Goal: Information Seeking & Learning: Learn about a topic

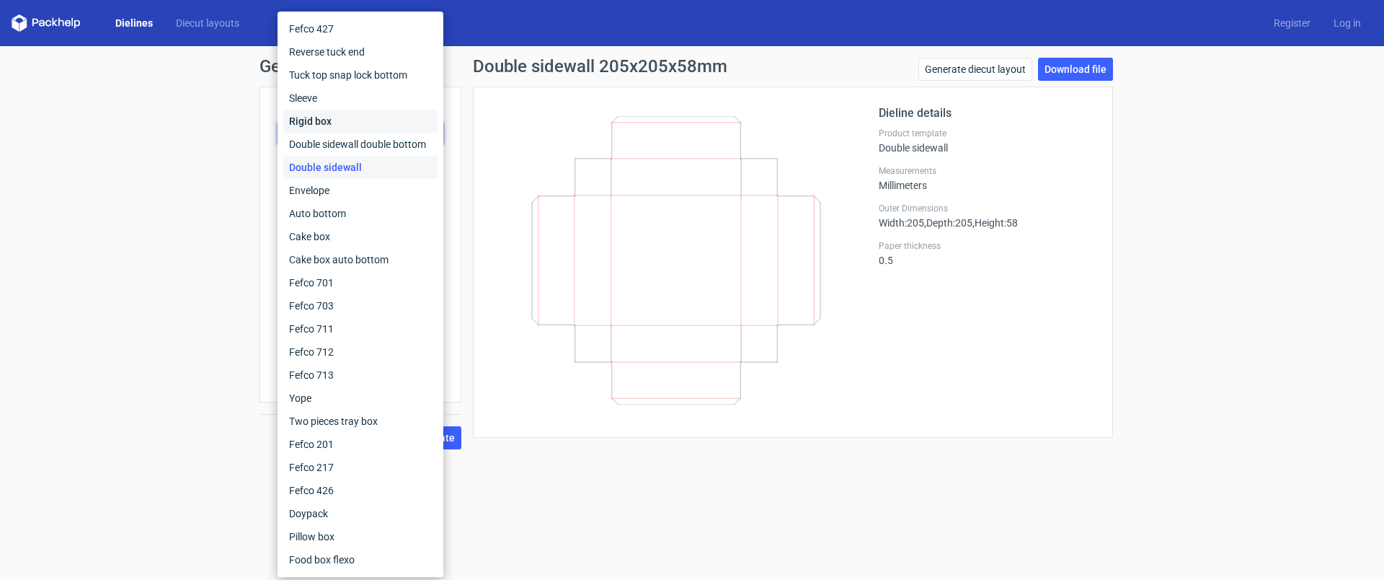
click at [316, 120] on div "Rigid box" at bounding box center [360, 121] width 154 height 23
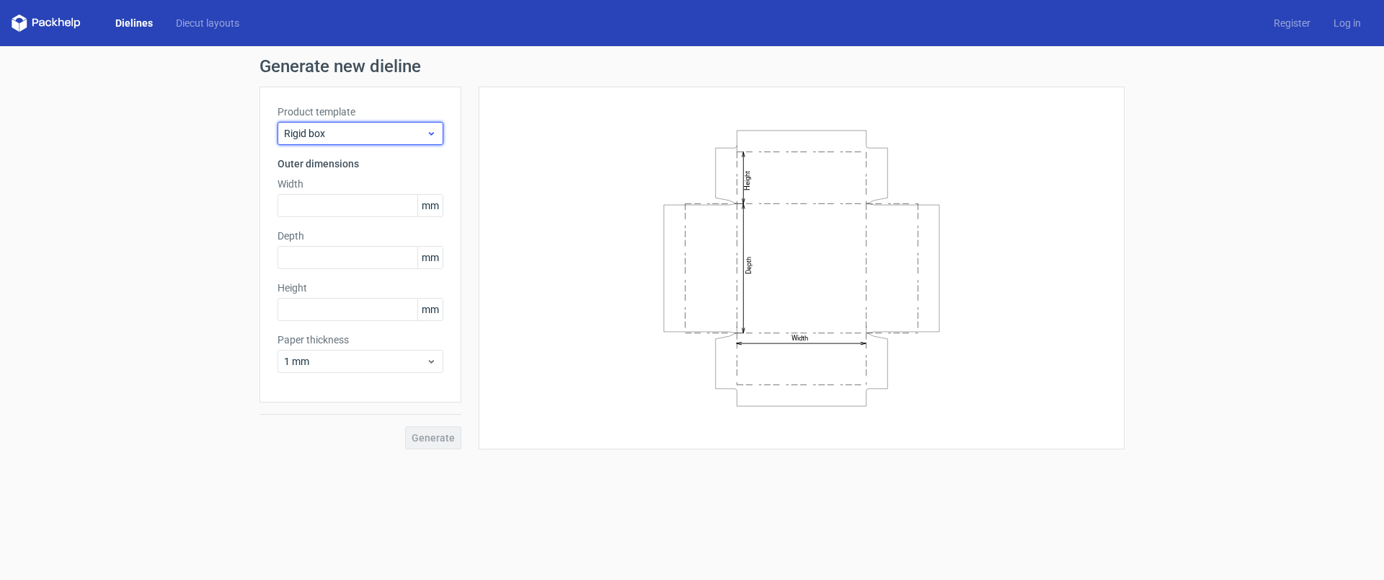
click at [332, 134] on span "Rigid box" at bounding box center [355, 133] width 142 height 14
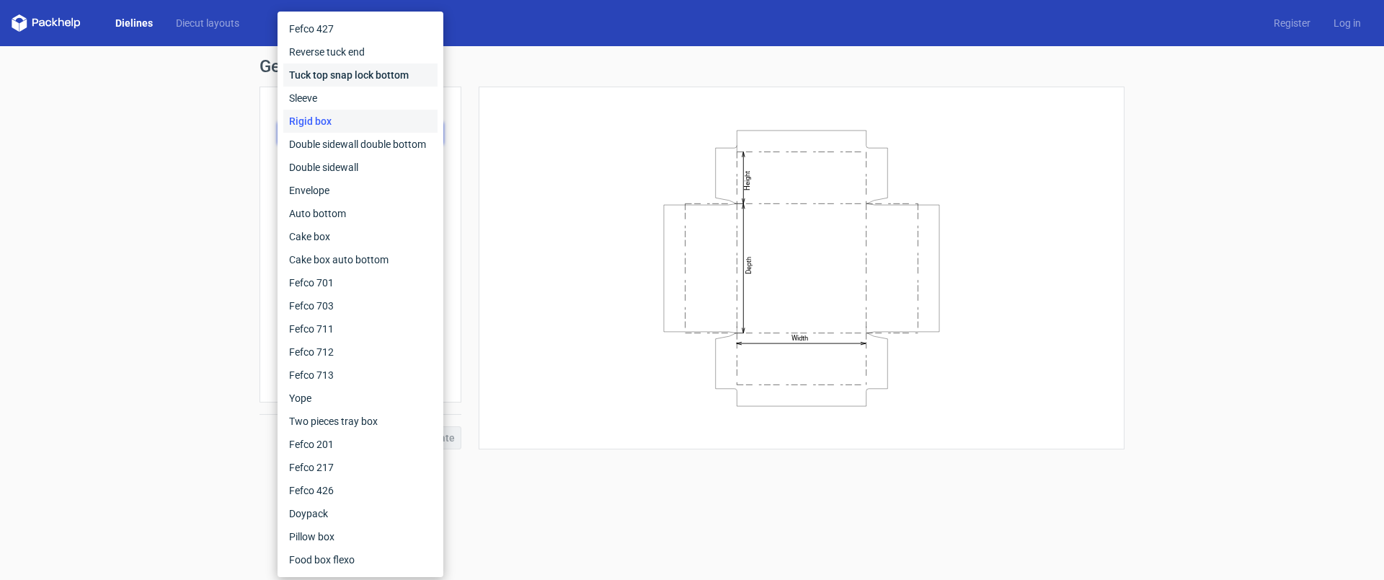
click at [394, 72] on div "Tuck top snap lock bottom" at bounding box center [360, 74] width 154 height 23
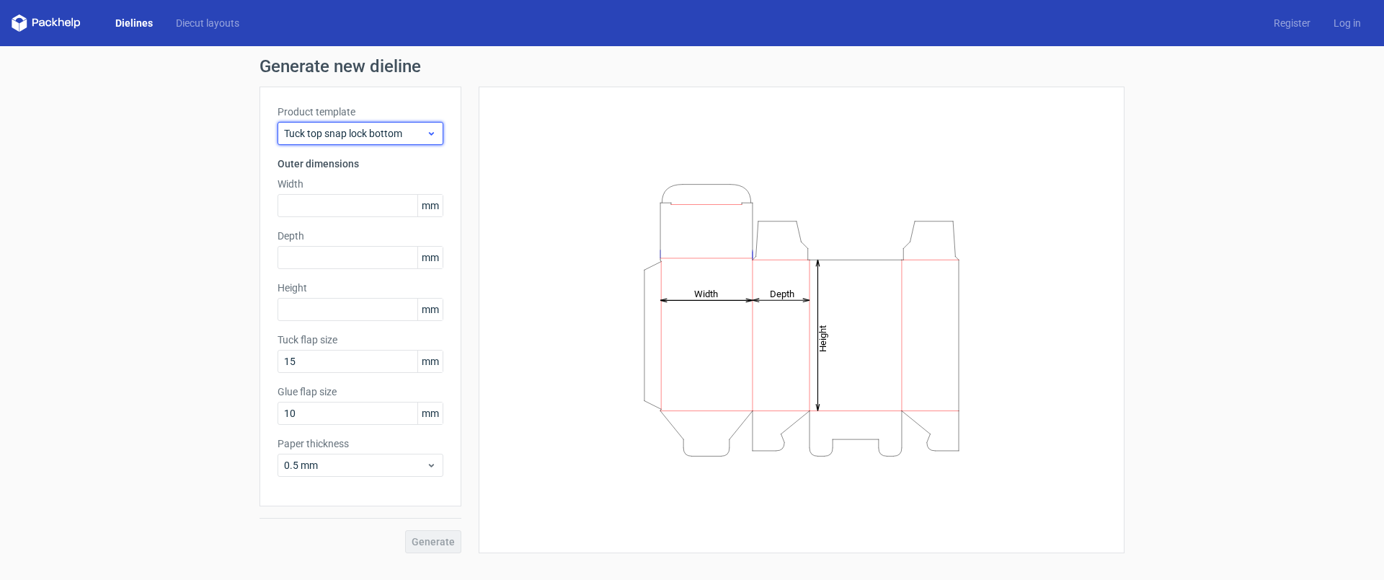
click at [332, 139] on span "Tuck top snap lock bottom" at bounding box center [355, 133] width 142 height 14
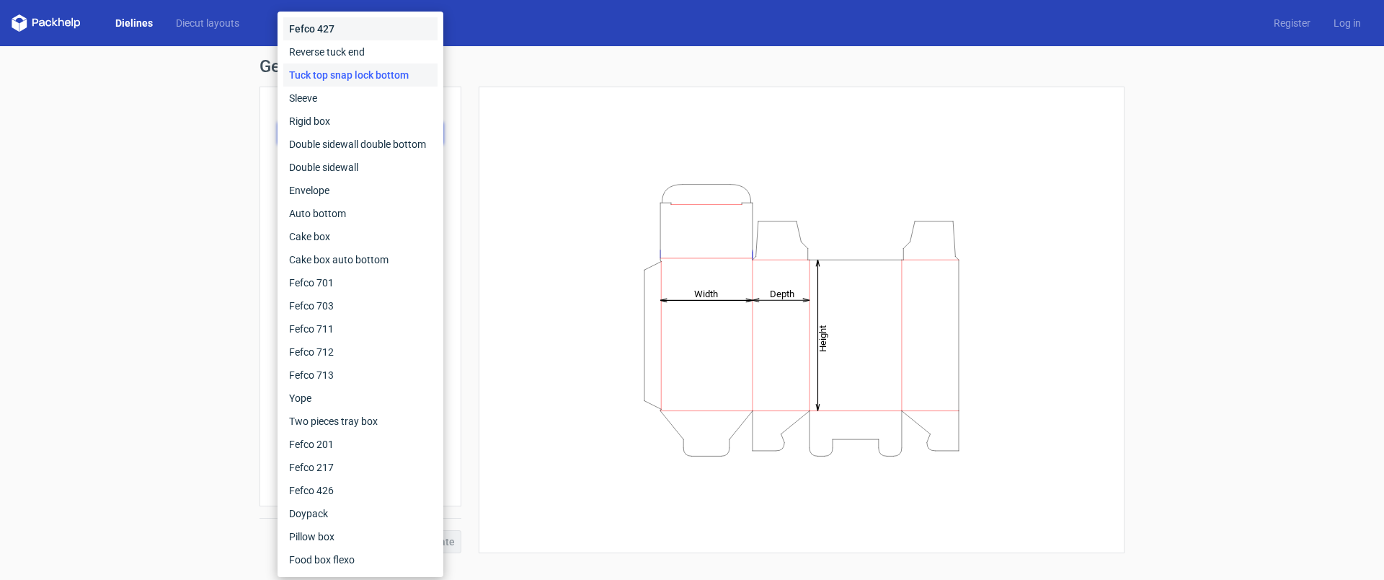
click at [332, 31] on div "Fefco 427" at bounding box center [360, 28] width 154 height 23
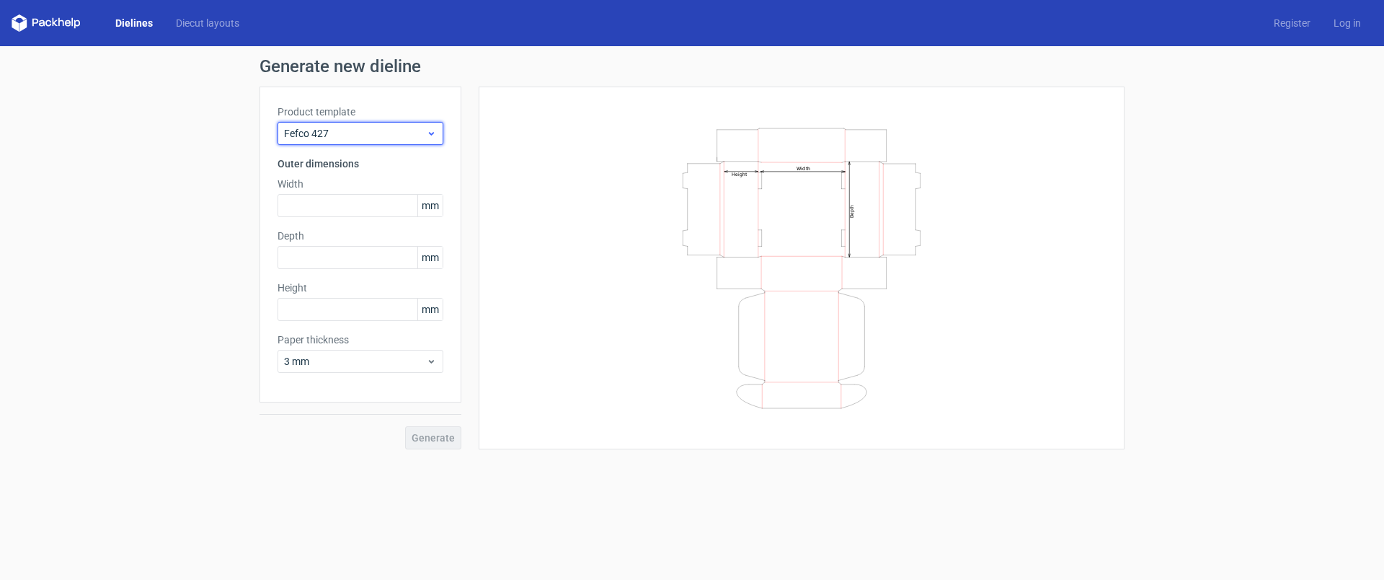
click at [322, 141] on div "Fefco 427" at bounding box center [361, 133] width 166 height 23
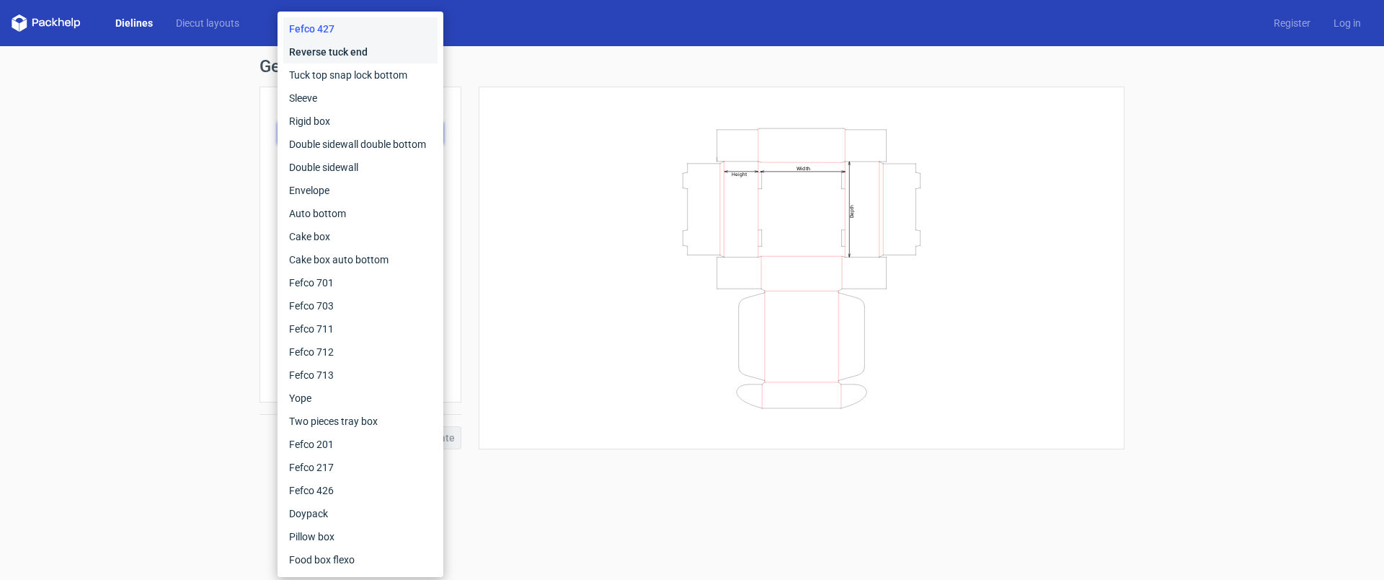
click at [342, 50] on div "Reverse tuck end" at bounding box center [360, 51] width 154 height 23
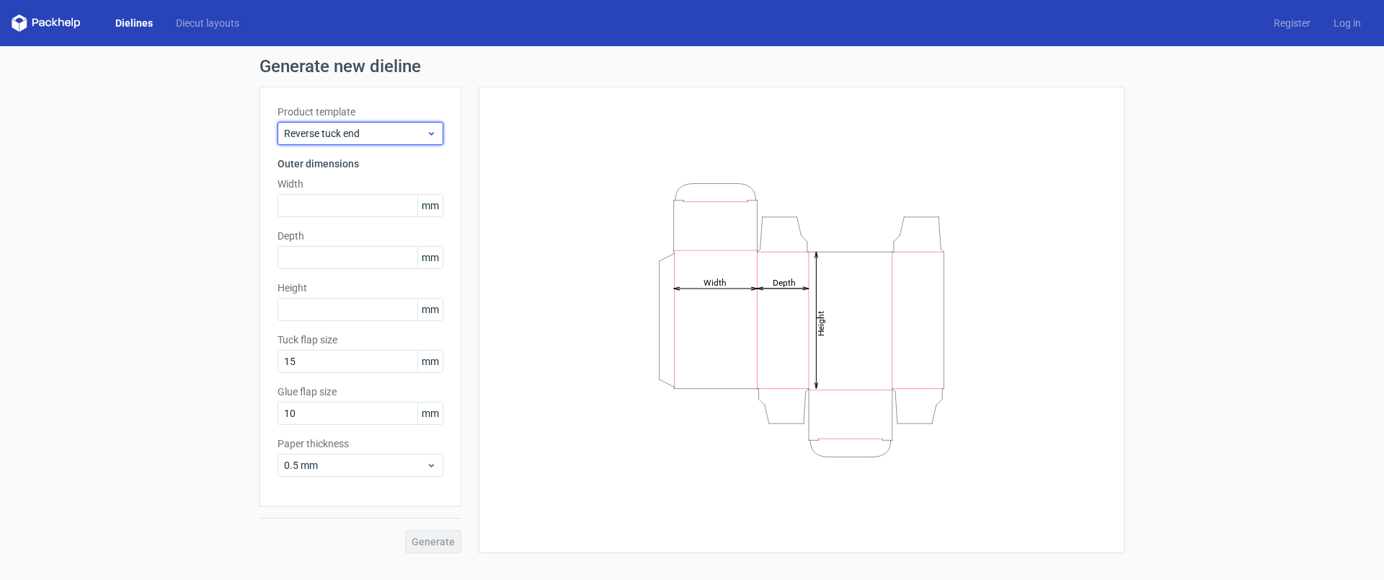
click at [341, 140] on span "Reverse tuck end" at bounding box center [355, 133] width 142 height 14
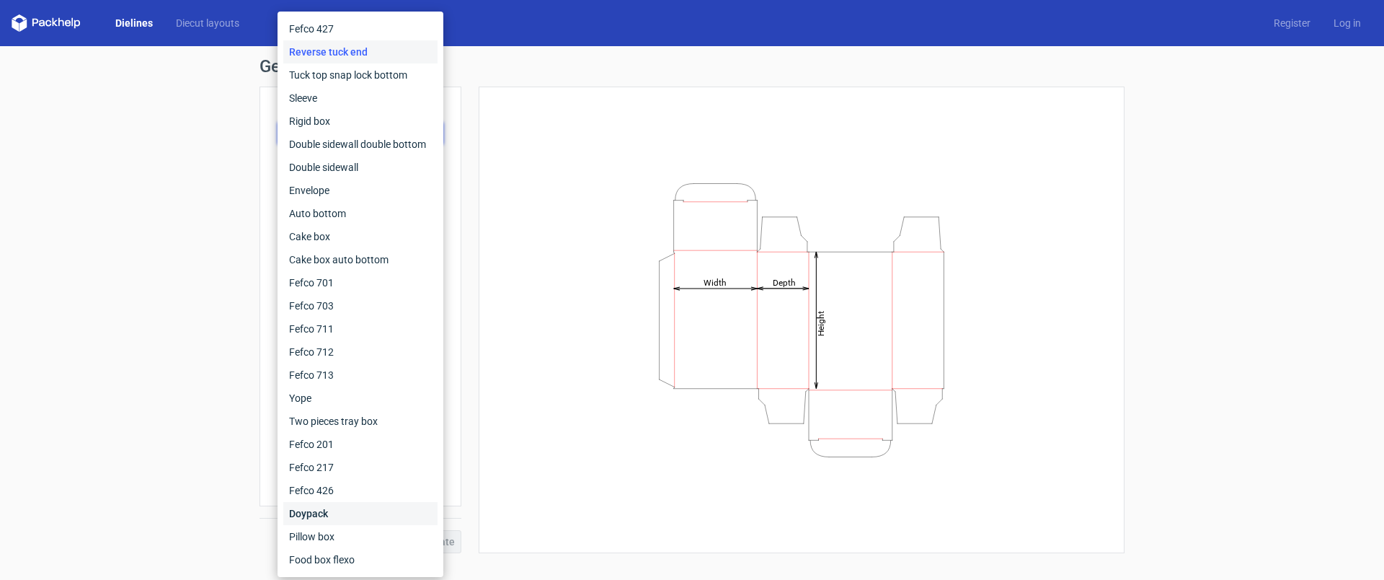
click at [316, 516] on div "Doypack" at bounding box center [360, 513] width 154 height 23
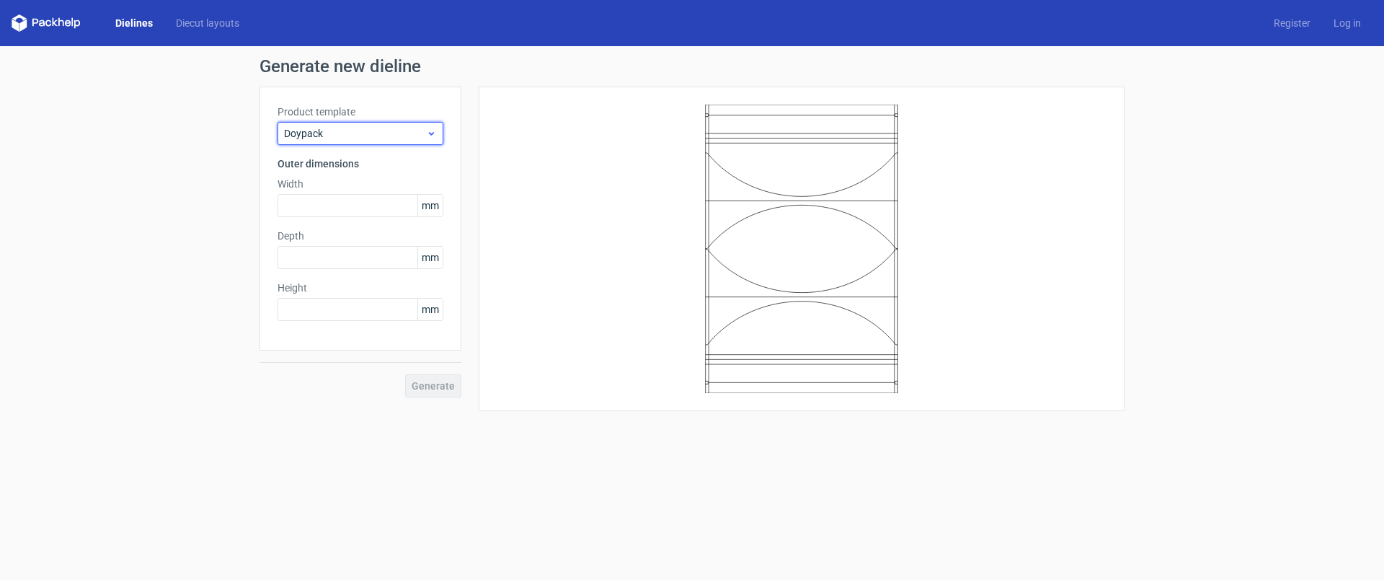
click at [327, 130] on span "Doypack" at bounding box center [355, 133] width 142 height 14
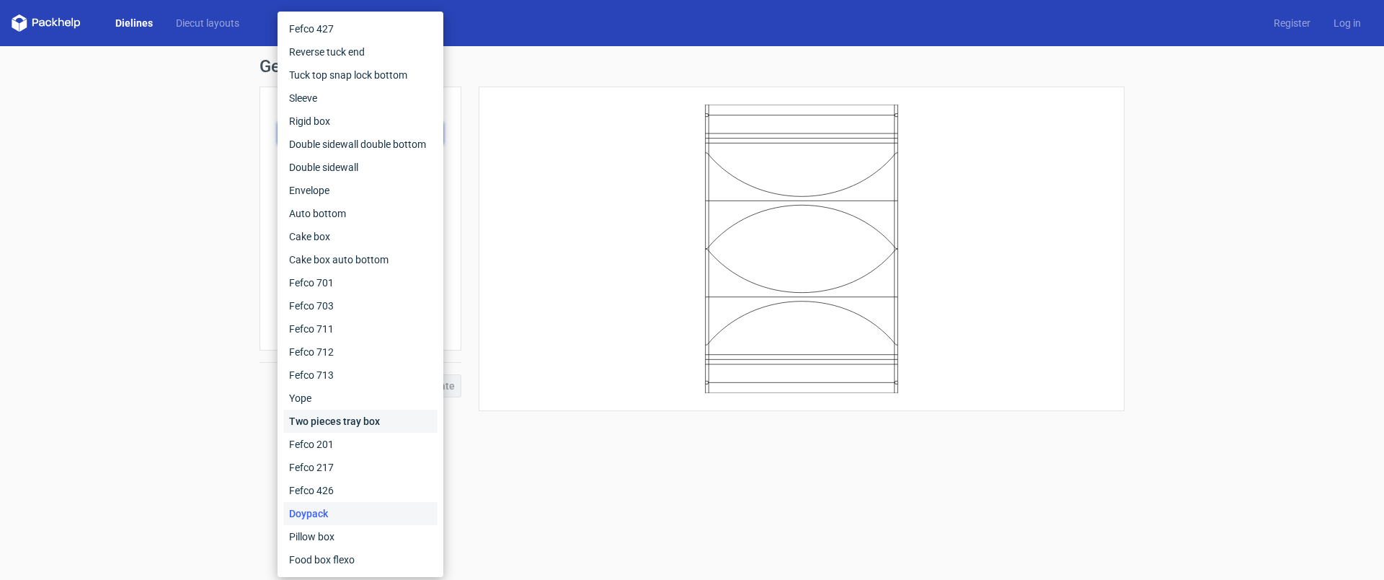
click at [339, 419] on div "Two pieces tray box" at bounding box center [360, 420] width 154 height 23
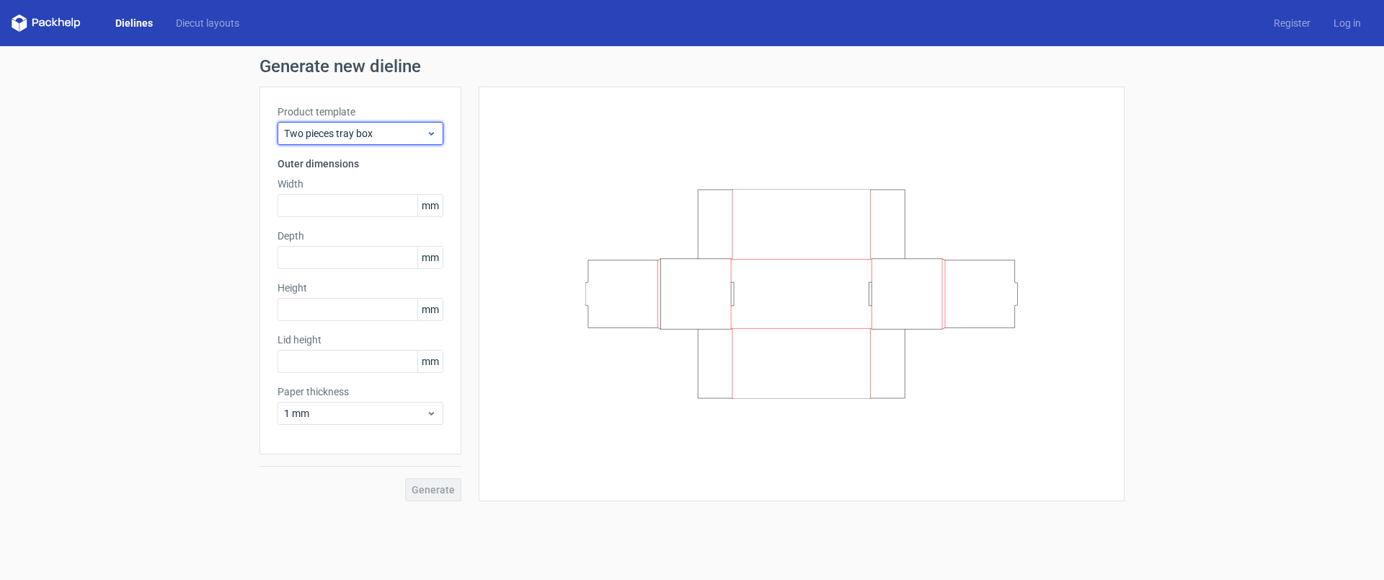
click at [342, 128] on span "Two pieces tray box" at bounding box center [355, 133] width 142 height 14
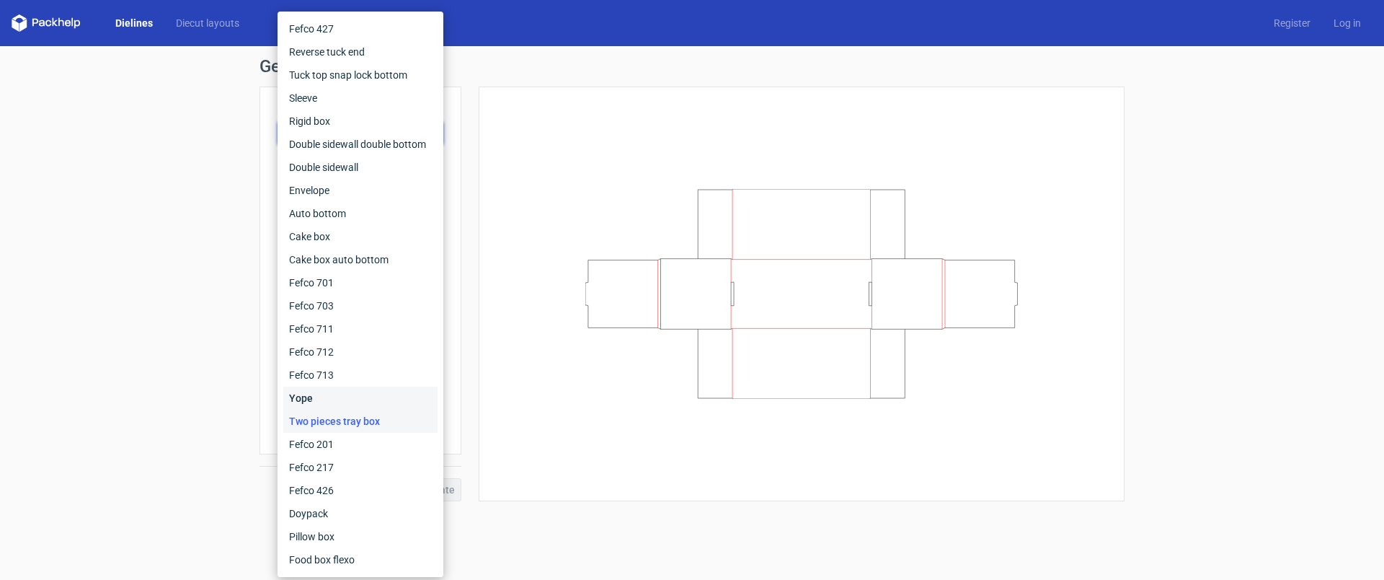
click at [300, 402] on div "Yope" at bounding box center [360, 397] width 154 height 23
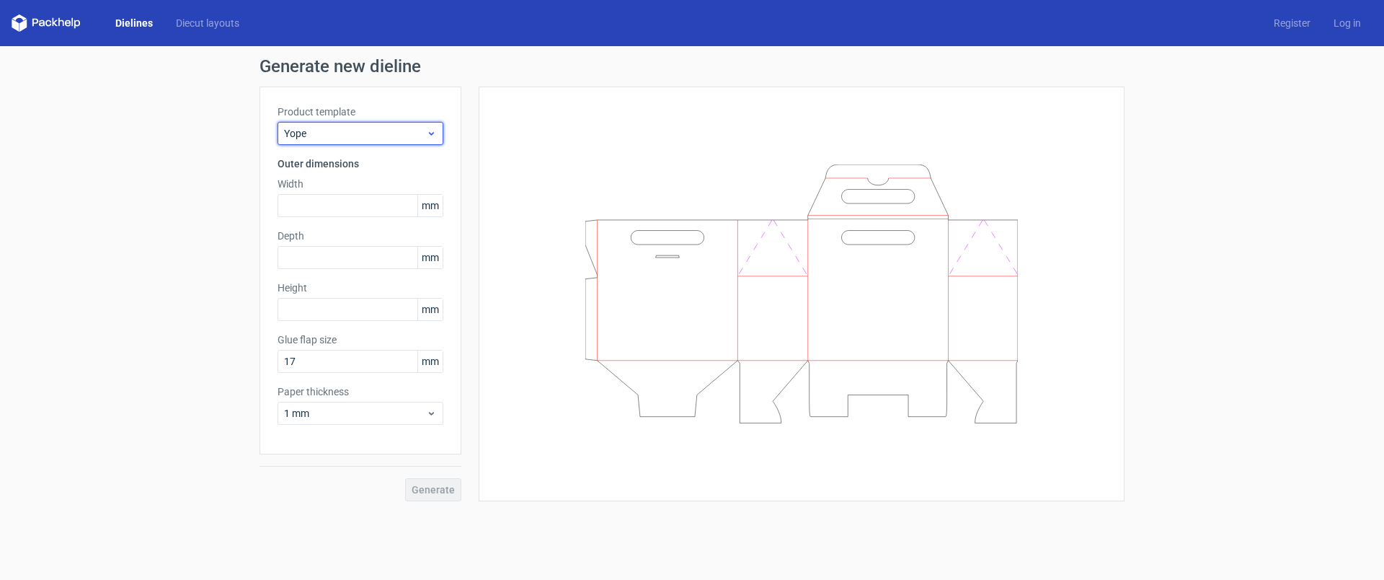
click at [318, 134] on span "Yope" at bounding box center [355, 133] width 142 height 14
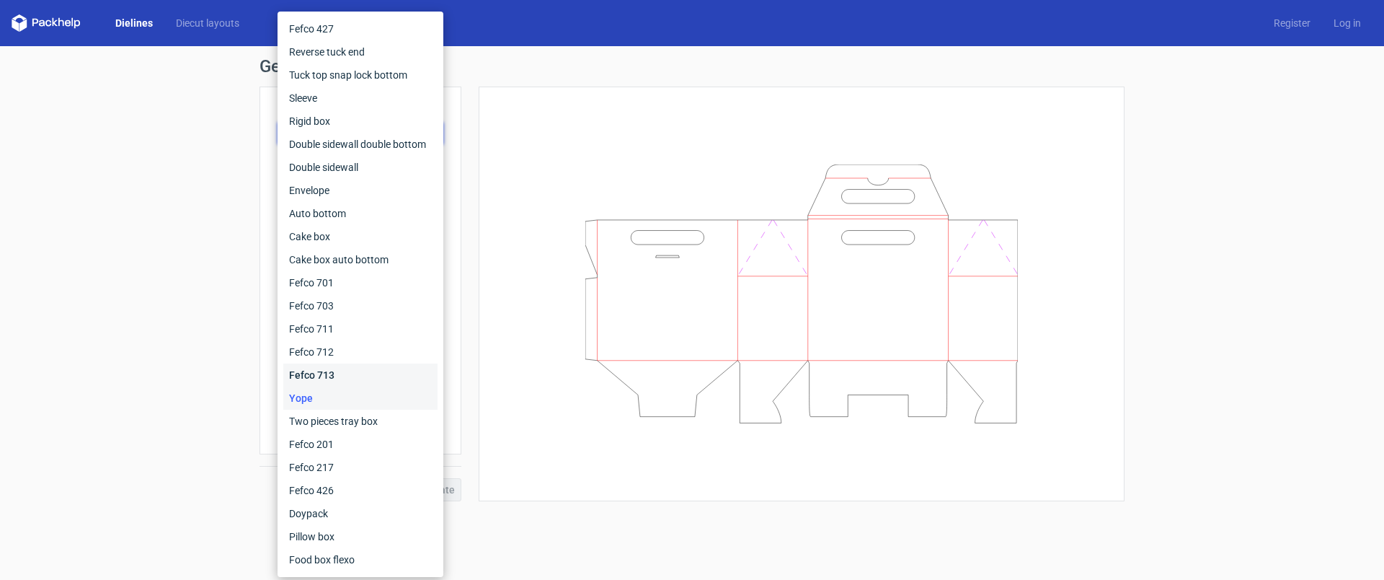
click at [318, 370] on div "Fefco 713" at bounding box center [360, 374] width 154 height 23
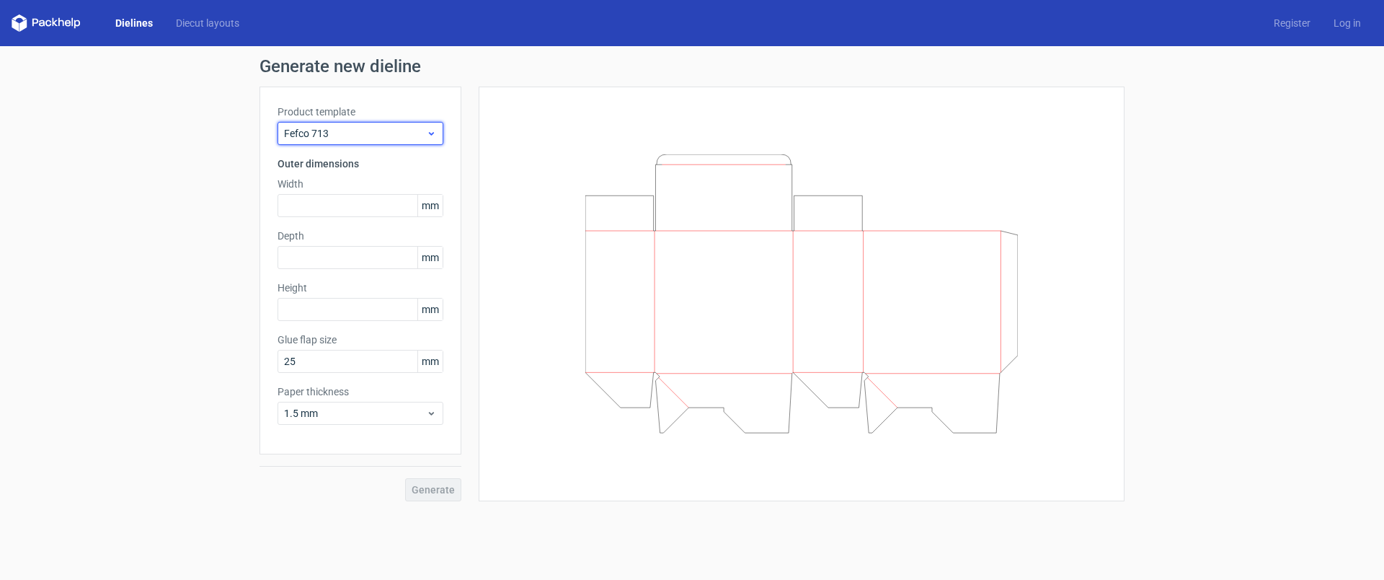
click at [329, 141] on div "Fefco 713" at bounding box center [361, 133] width 166 height 23
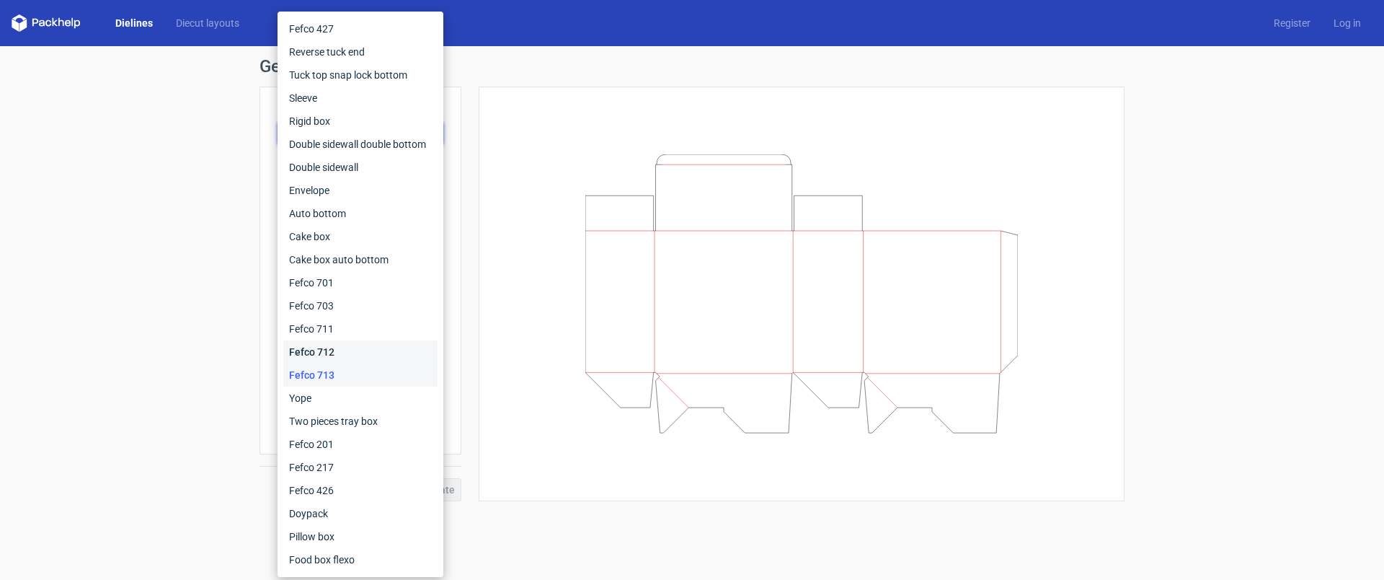
click at [331, 353] on div "Fefco 712" at bounding box center [360, 351] width 154 height 23
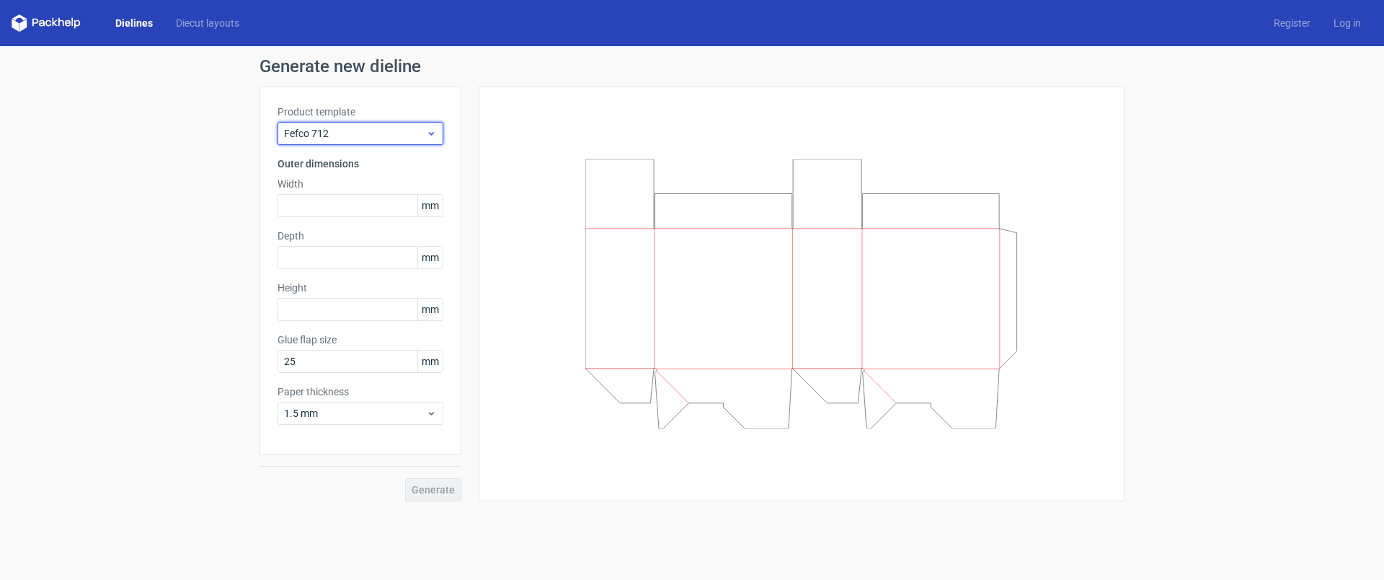
click at [335, 130] on span "Fefco 712" at bounding box center [355, 133] width 142 height 14
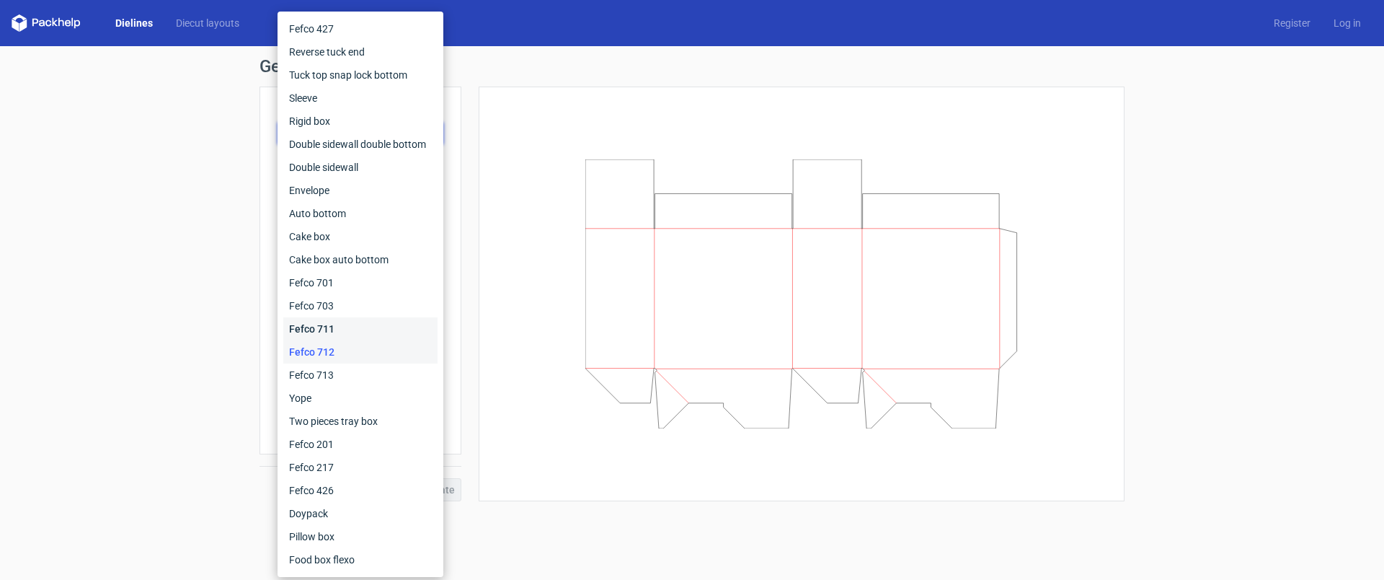
click at [330, 335] on div "Fefco 711" at bounding box center [360, 328] width 154 height 23
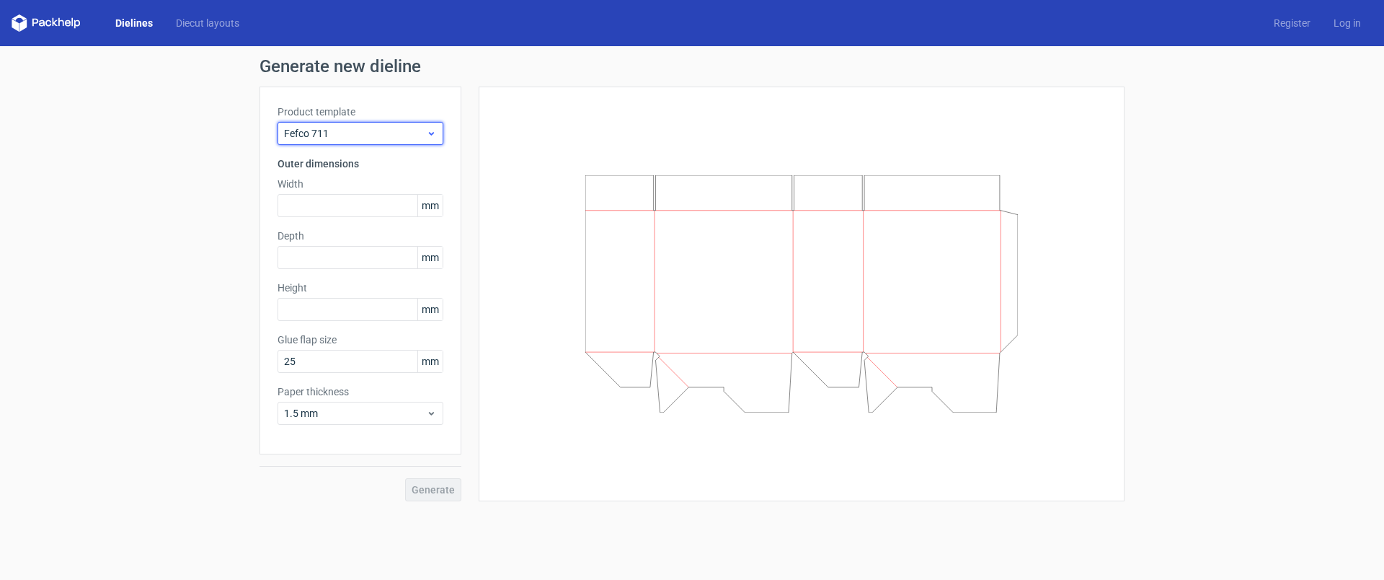
click at [349, 144] on div "Fefco 711" at bounding box center [361, 133] width 166 height 23
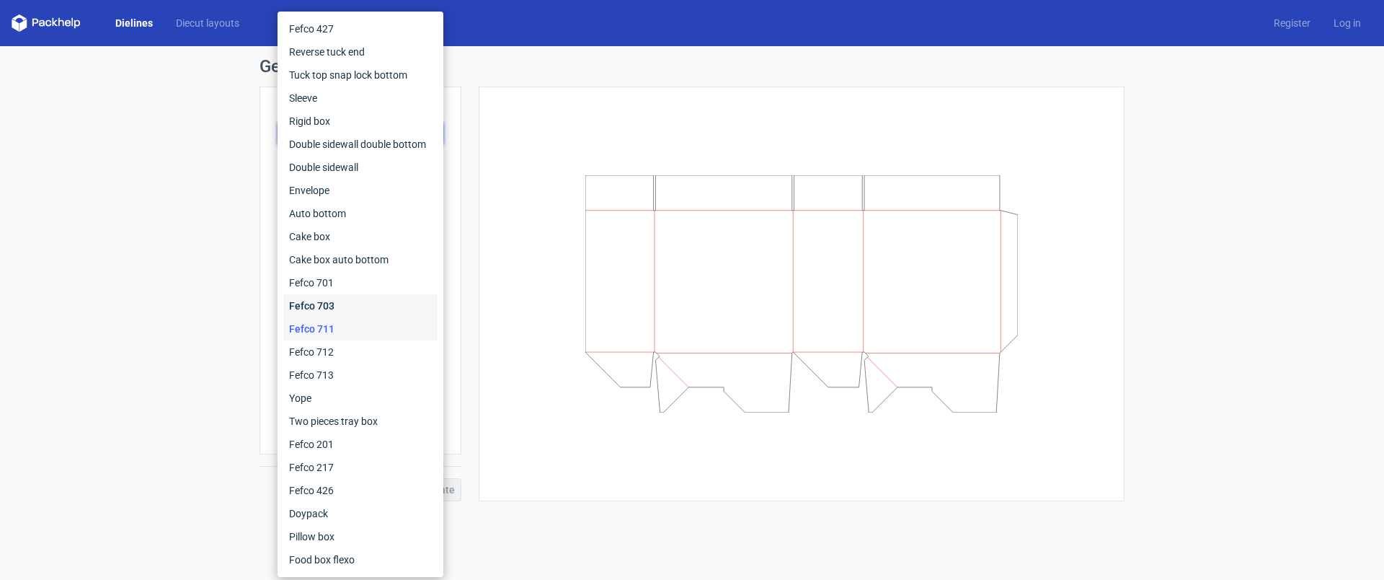
click at [341, 307] on div "Fefco 703" at bounding box center [360, 305] width 154 height 23
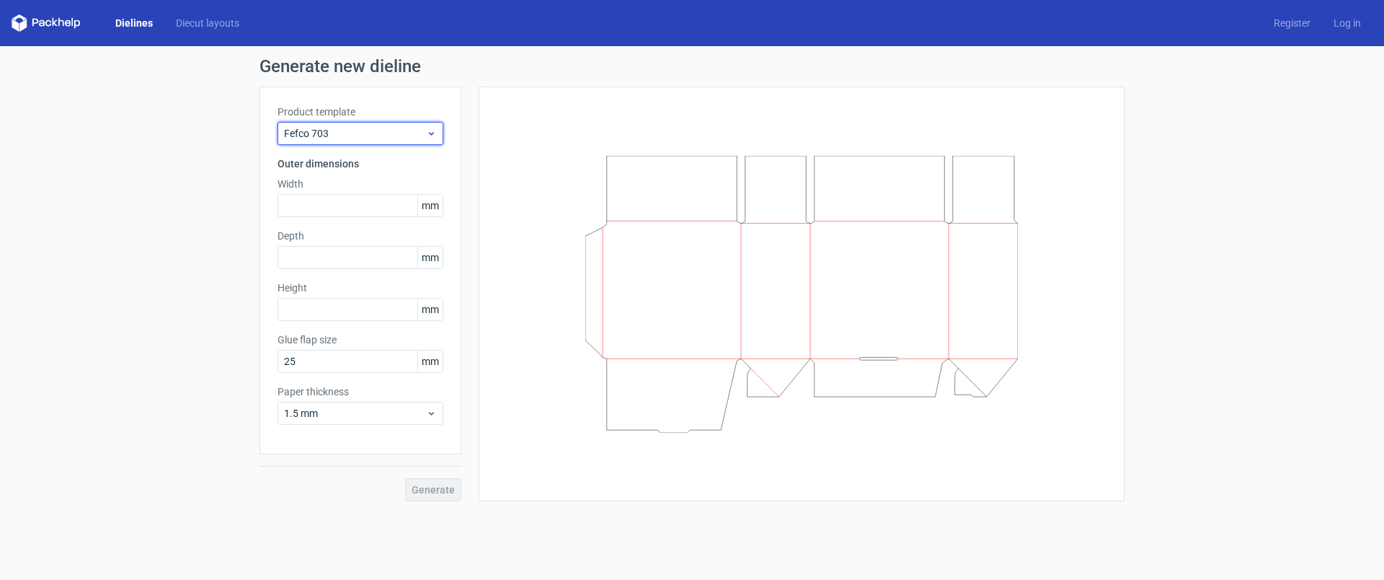
click at [364, 133] on span "Fefco 703" at bounding box center [355, 133] width 142 height 14
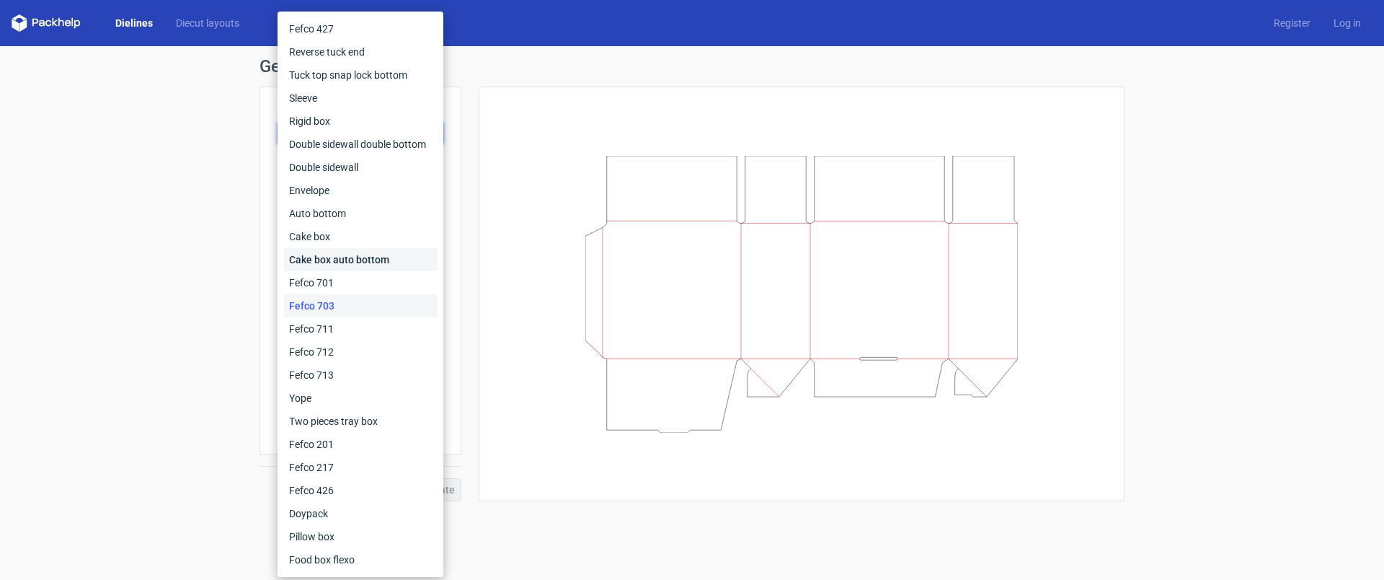
click at [335, 257] on div "Cake box auto bottom" at bounding box center [360, 259] width 154 height 23
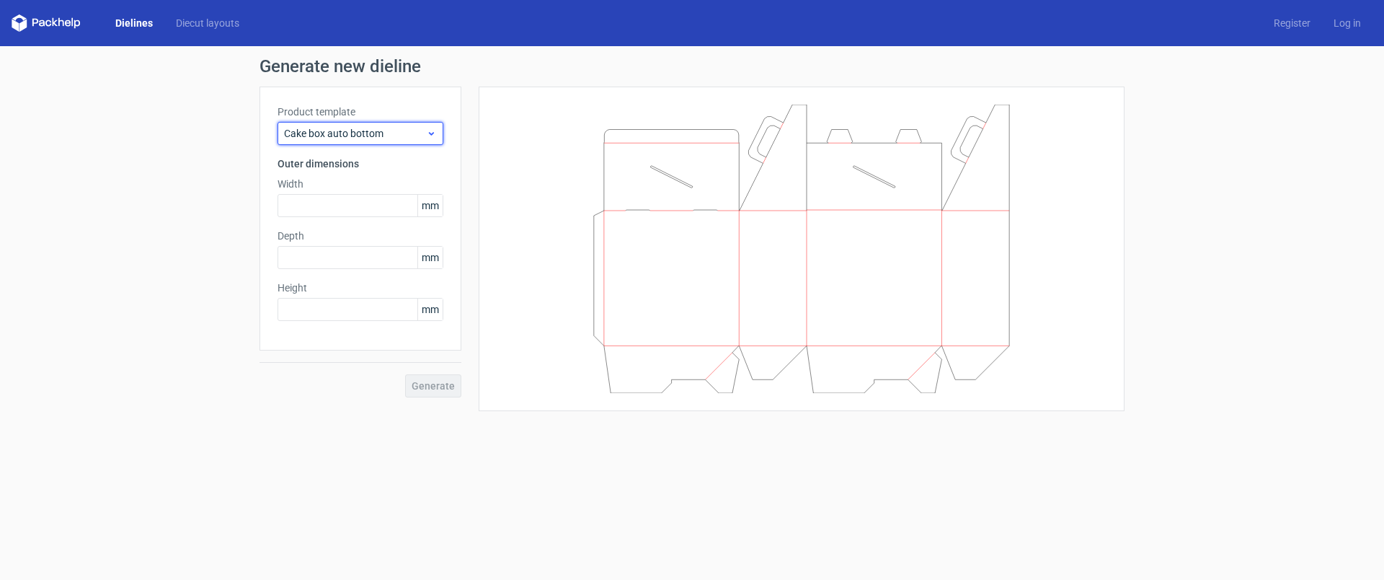
click at [349, 122] on div "Cake box auto bottom" at bounding box center [361, 133] width 166 height 23
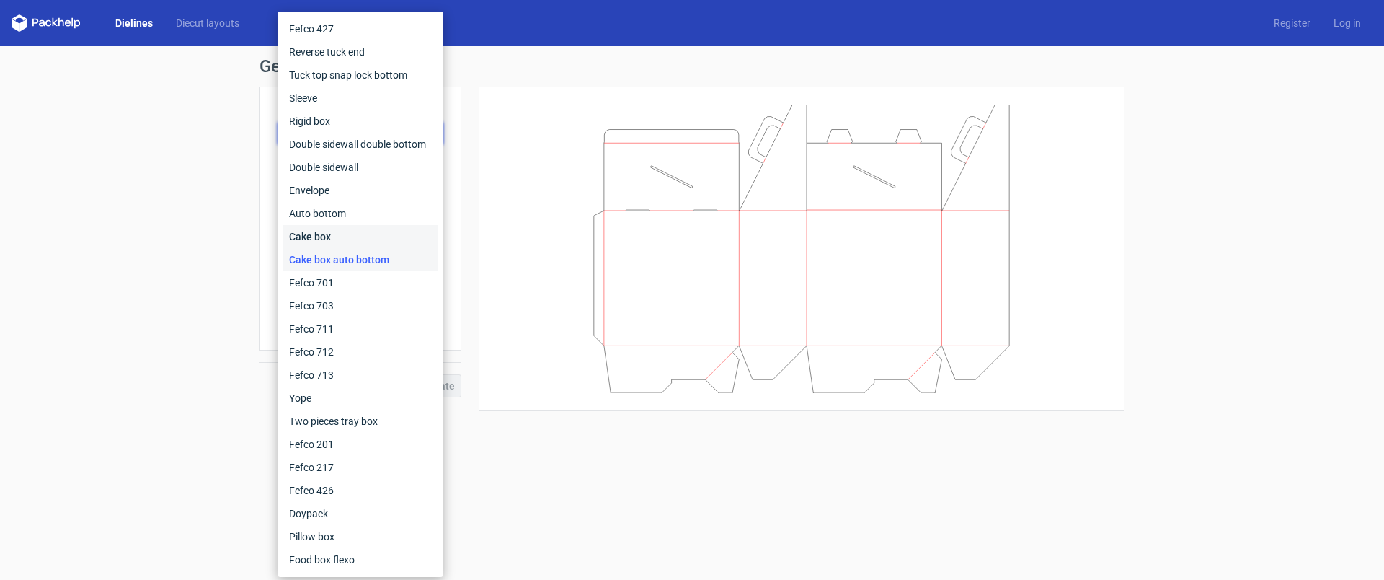
click at [324, 237] on div "Cake box" at bounding box center [360, 236] width 154 height 23
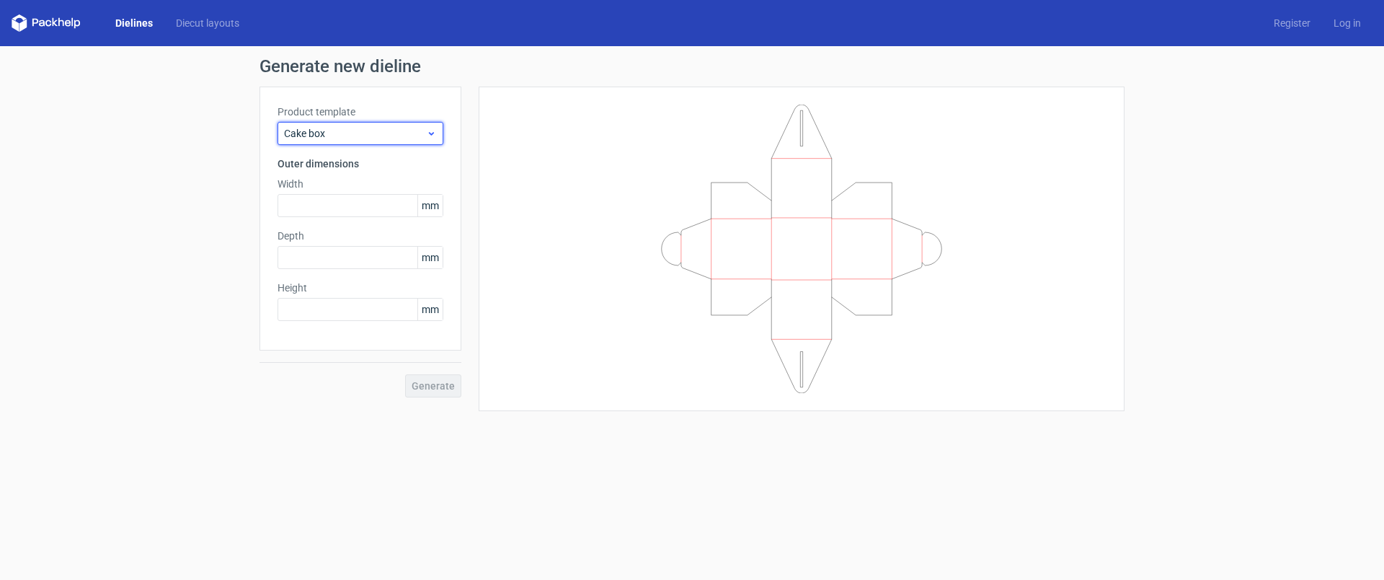
click at [342, 143] on div "Cake box" at bounding box center [361, 133] width 166 height 23
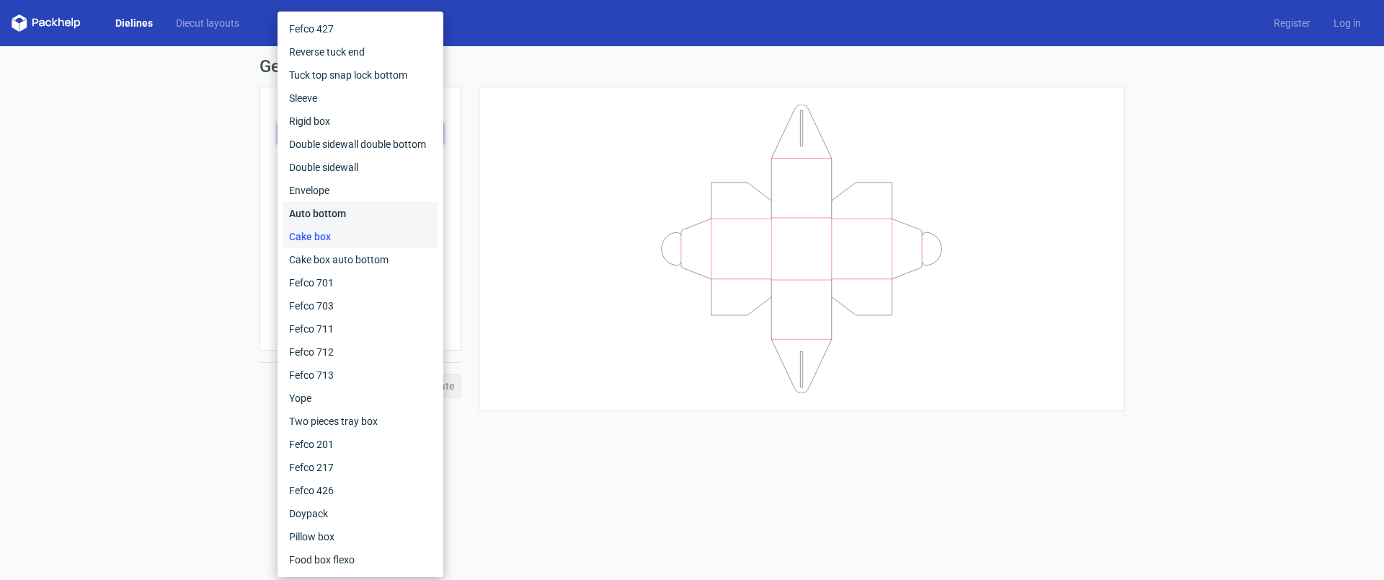
click at [332, 211] on div "Auto bottom" at bounding box center [360, 213] width 154 height 23
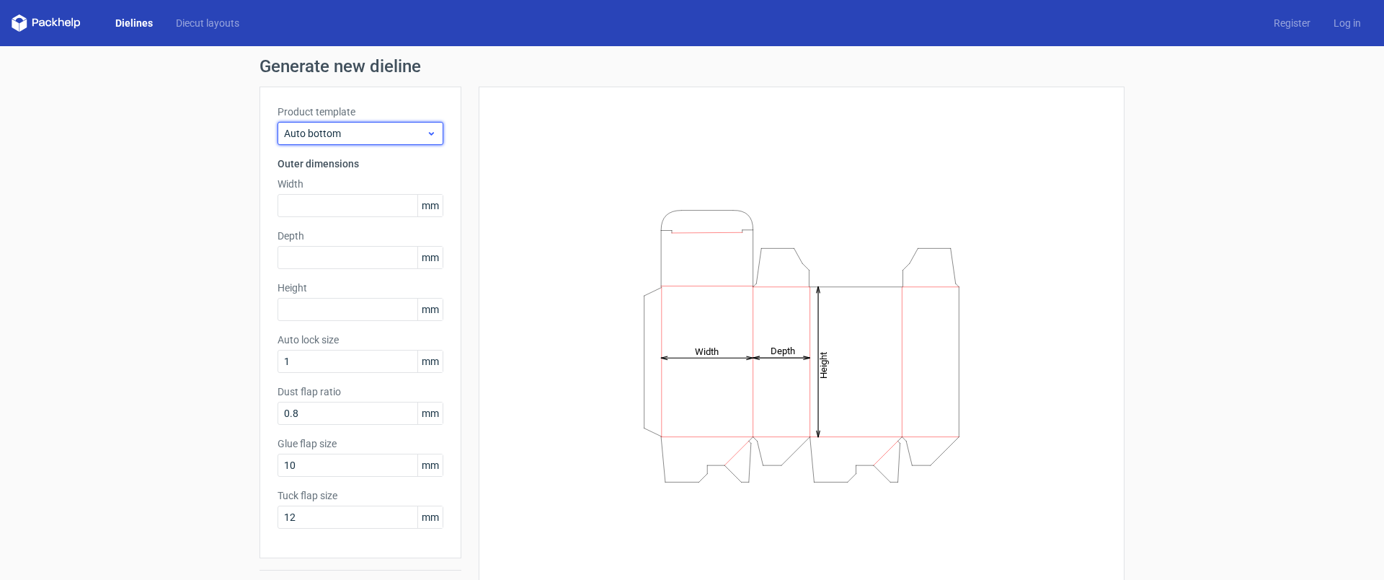
click at [366, 132] on span "Auto bottom" at bounding box center [355, 133] width 142 height 14
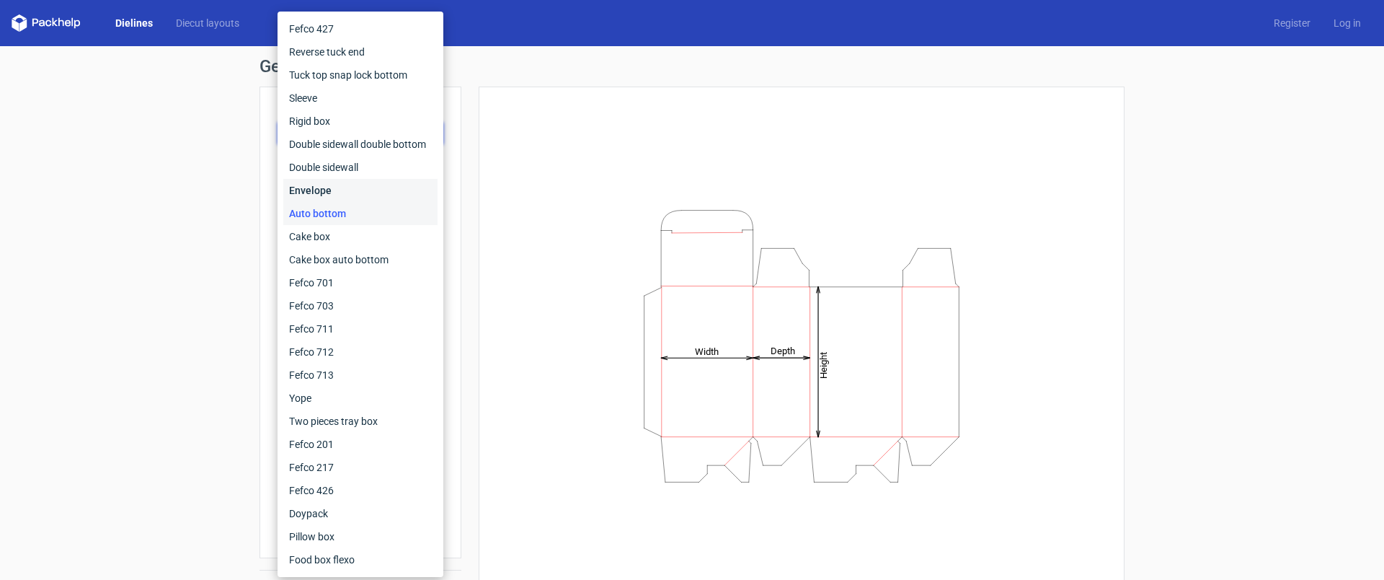
click at [332, 185] on div "Envelope" at bounding box center [360, 190] width 154 height 23
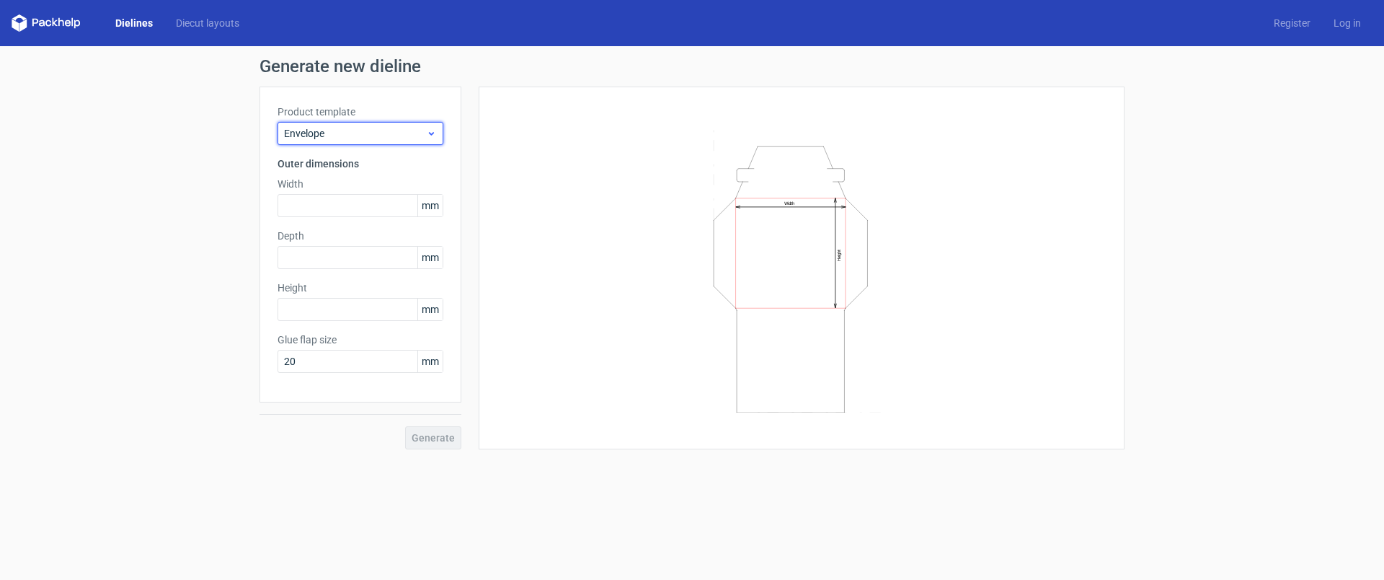
click at [351, 133] on span "Envelope" at bounding box center [355, 133] width 142 height 14
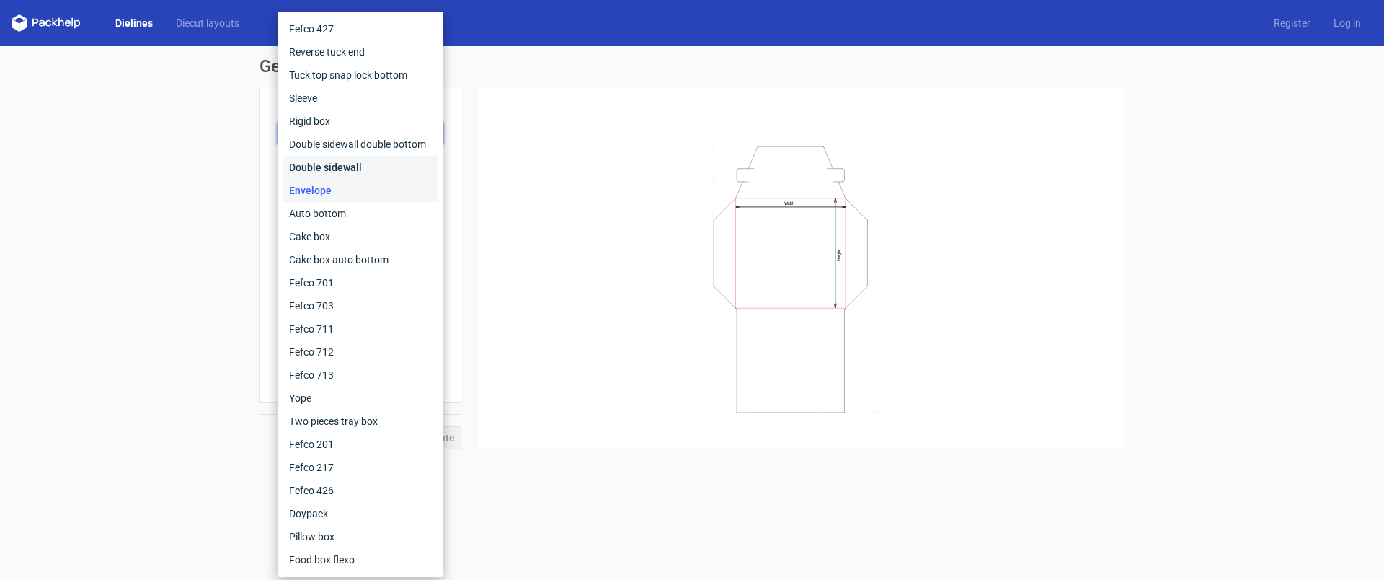
click at [349, 162] on div "Double sidewall" at bounding box center [360, 167] width 154 height 23
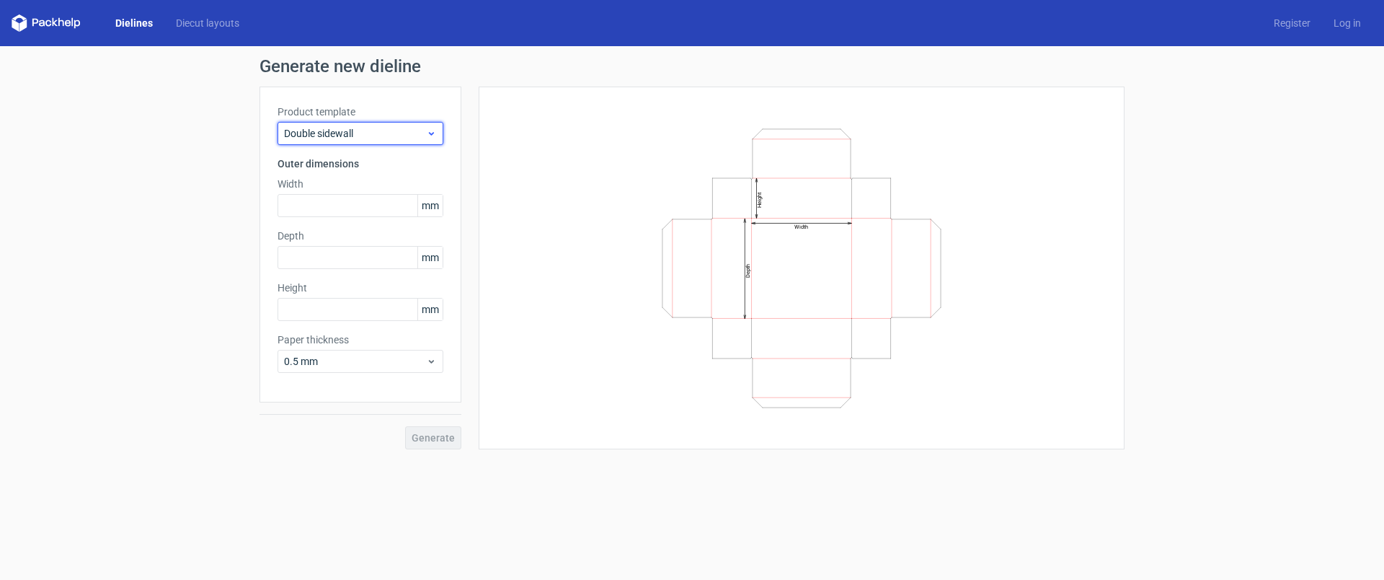
click at [375, 123] on div "Double sidewall" at bounding box center [361, 133] width 166 height 23
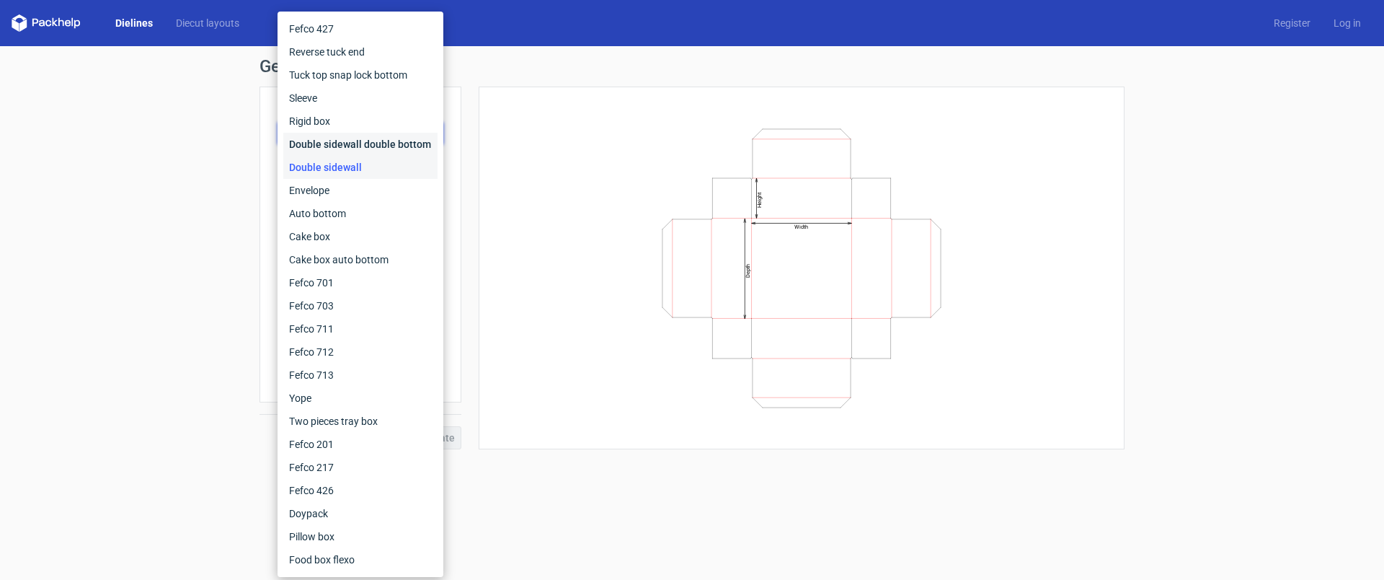
click at [353, 143] on div "Double sidewall double bottom" at bounding box center [360, 144] width 154 height 23
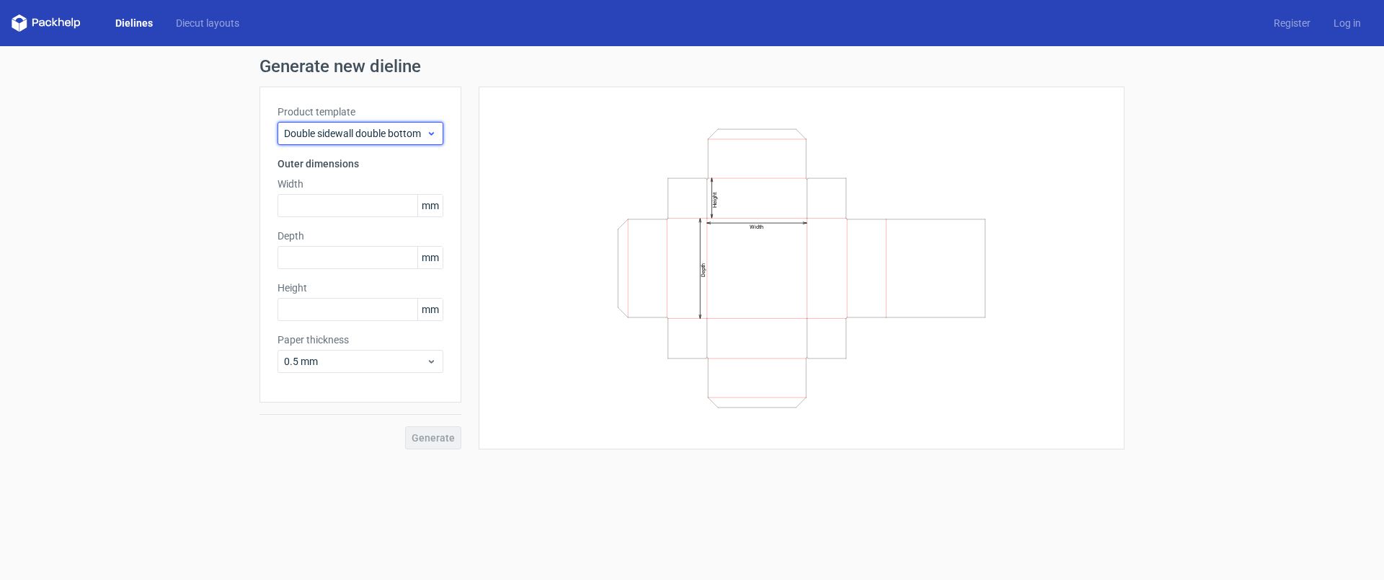
click at [356, 138] on span "Double sidewall double bottom" at bounding box center [355, 133] width 142 height 14
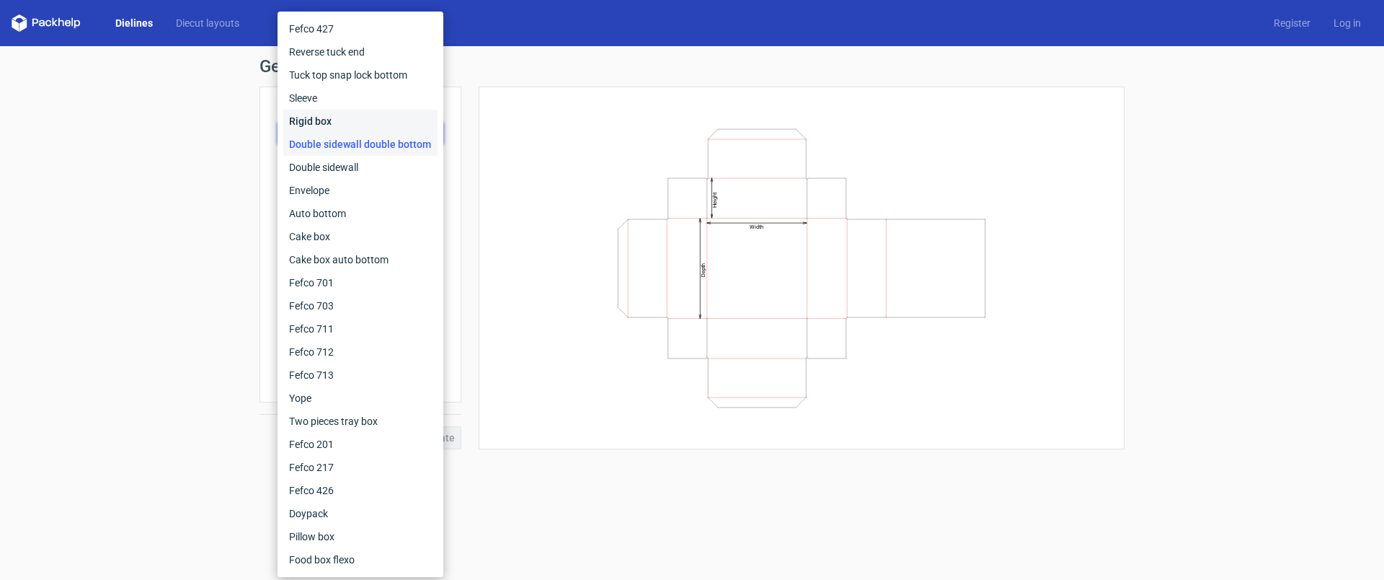
click at [360, 127] on div "Rigid box" at bounding box center [360, 121] width 154 height 23
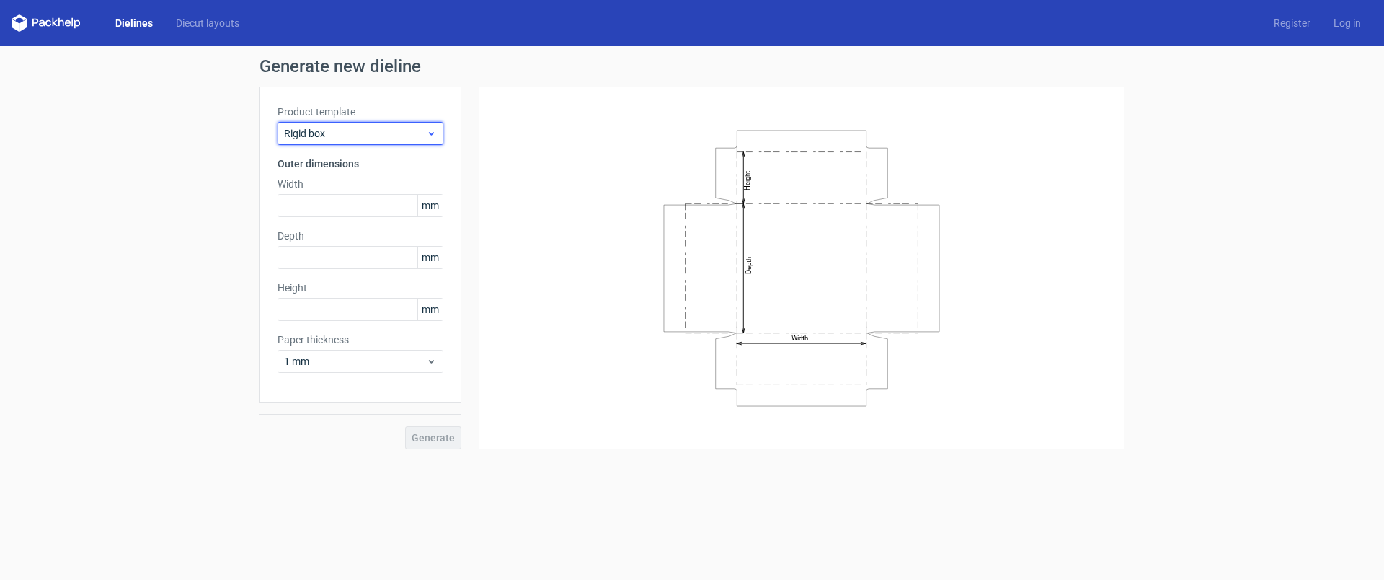
click at [384, 134] on span "Rigid box" at bounding box center [355, 133] width 142 height 14
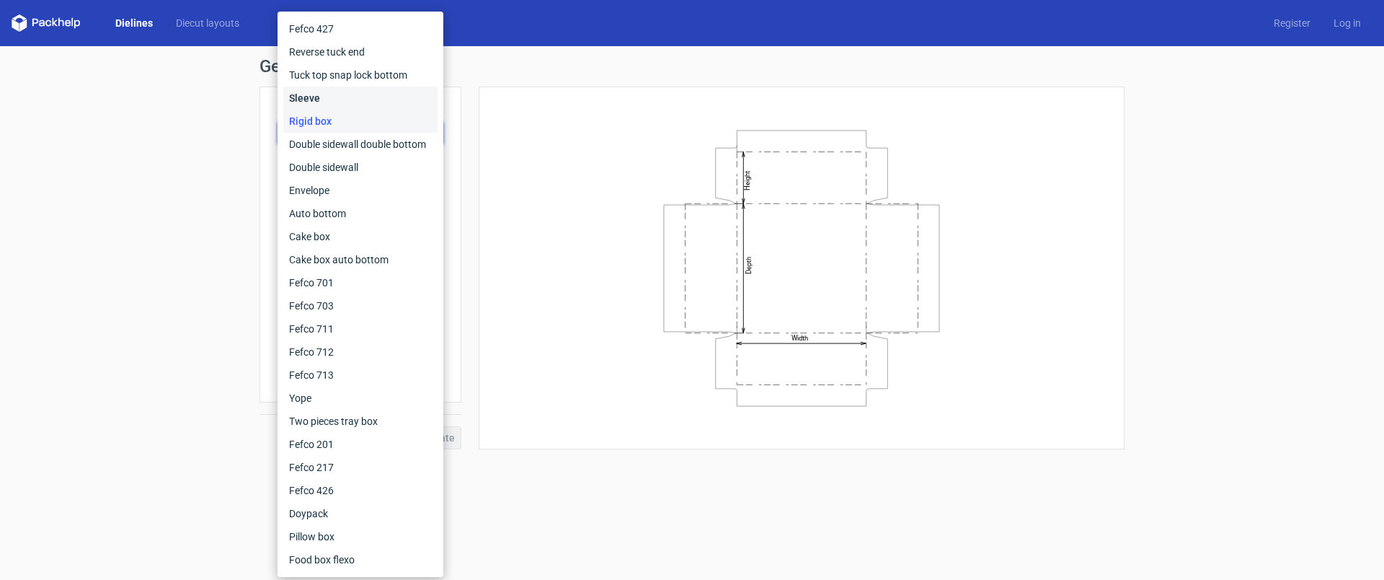
click at [378, 103] on div "Sleeve" at bounding box center [360, 98] width 154 height 23
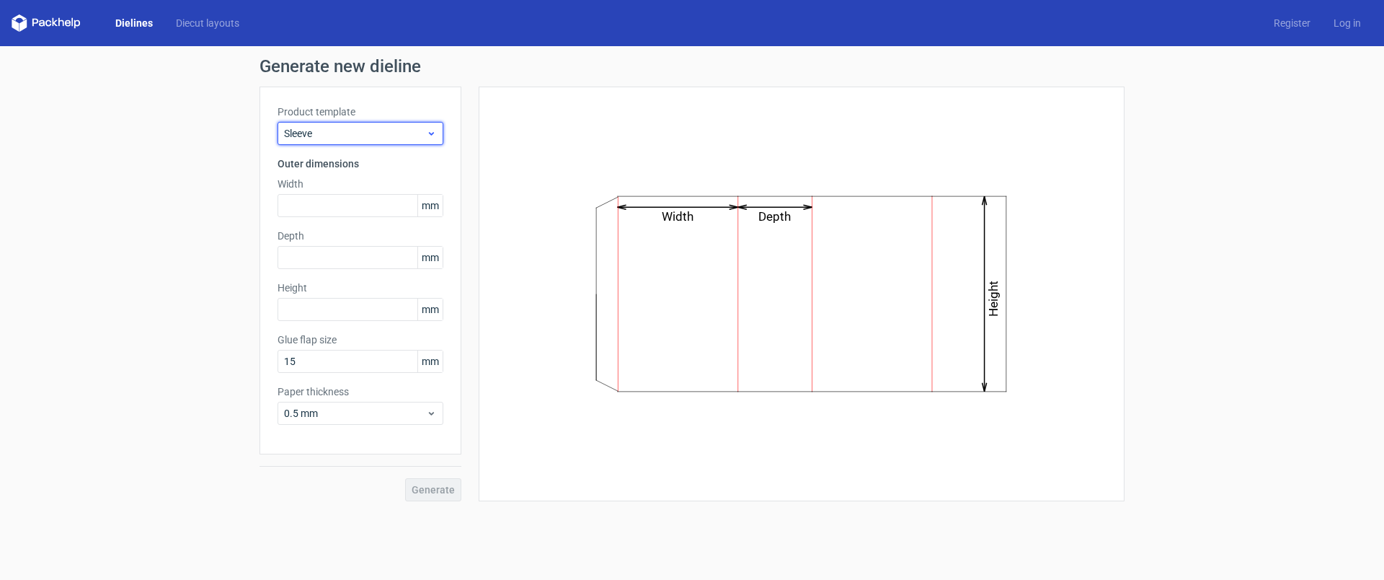
click at [361, 136] on span "Sleeve" at bounding box center [355, 133] width 142 height 14
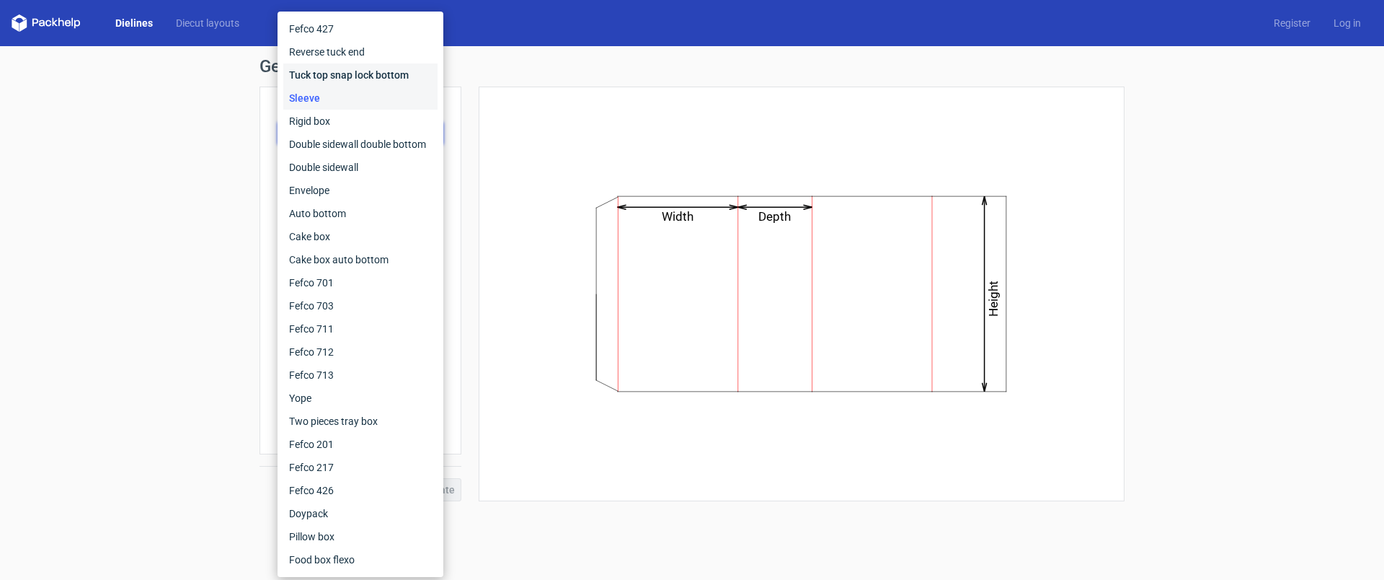
click at [389, 77] on div "Tuck top snap lock bottom" at bounding box center [360, 74] width 154 height 23
